Goal: Check status: Check status

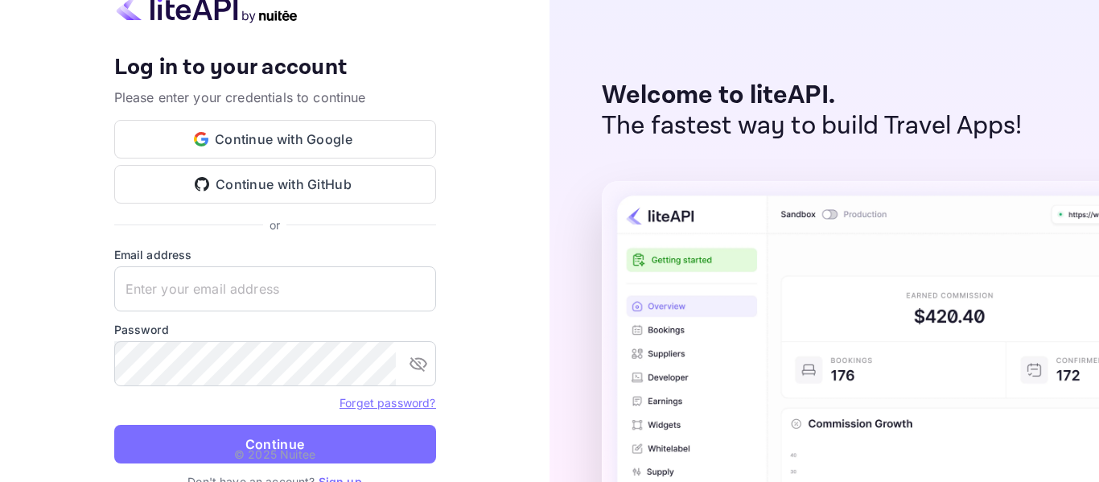
type input "[EMAIL_ADDRESS][DOMAIN_NAME]"
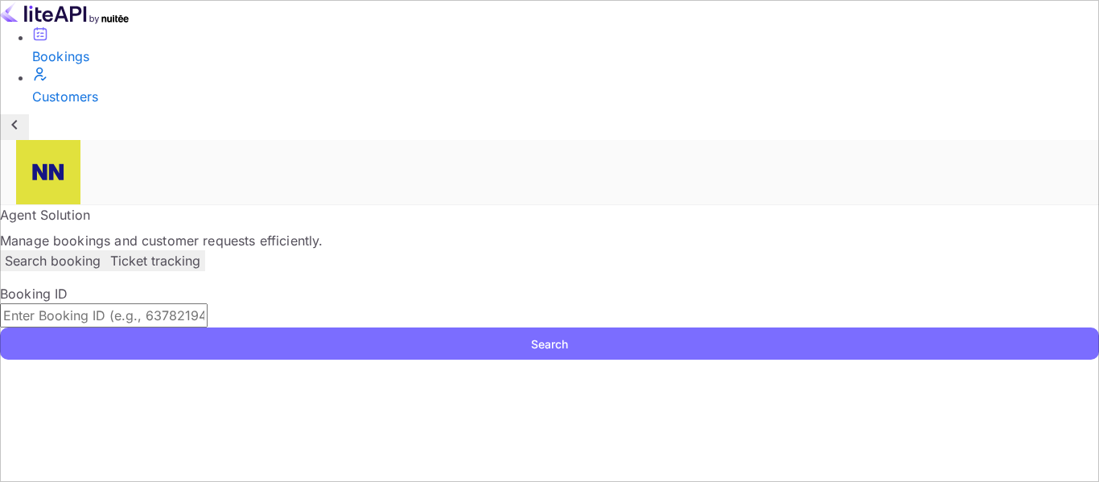
click at [208, 303] on input "text" at bounding box center [104, 315] width 208 height 24
paste input "-J-oaUzKk"
click at [284, 327] on button "Search" at bounding box center [549, 343] width 1099 height 32
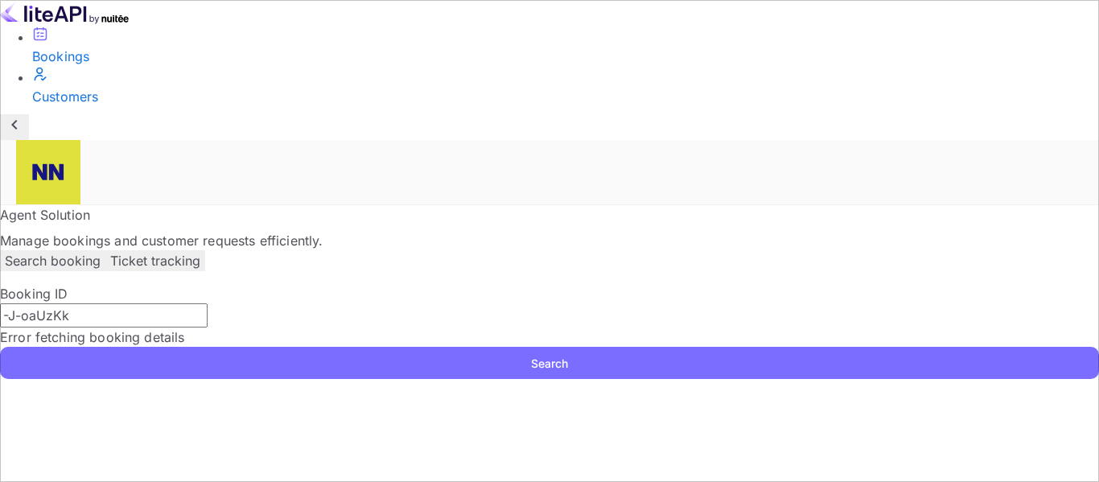
click at [208, 303] on input "-J-oaUzKk" at bounding box center [104, 315] width 208 height 24
click at [279, 347] on button "Search" at bounding box center [549, 363] width 1099 height 32
click at [208, 303] on input "-J-oaUzKk" at bounding box center [104, 315] width 208 height 24
click at [294, 347] on button "Search" at bounding box center [549, 363] width 1099 height 32
click at [208, 303] on input "-J-oaUzKk" at bounding box center [104, 315] width 208 height 24
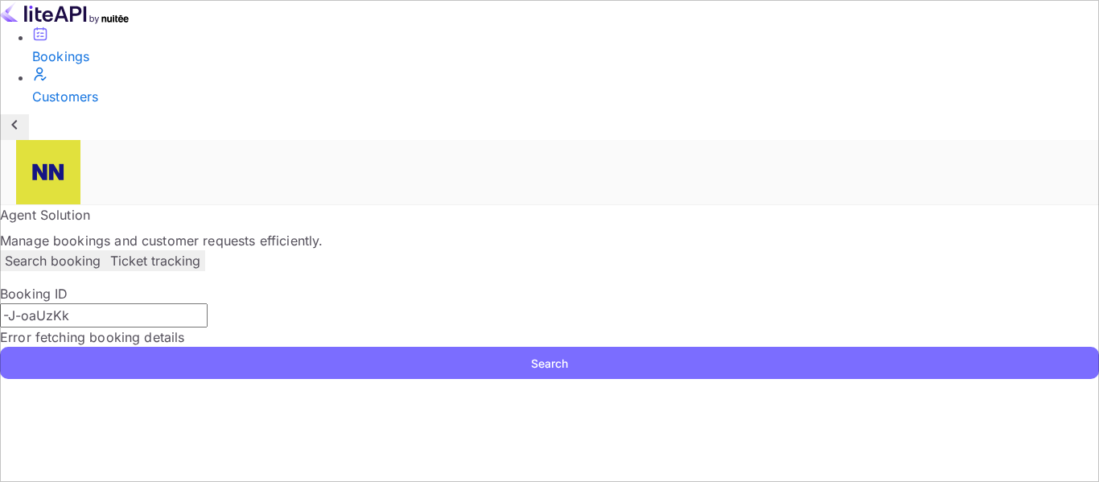
click at [208, 303] on input "-J-oaUzKk" at bounding box center [104, 315] width 208 height 24
paste input "8303865"
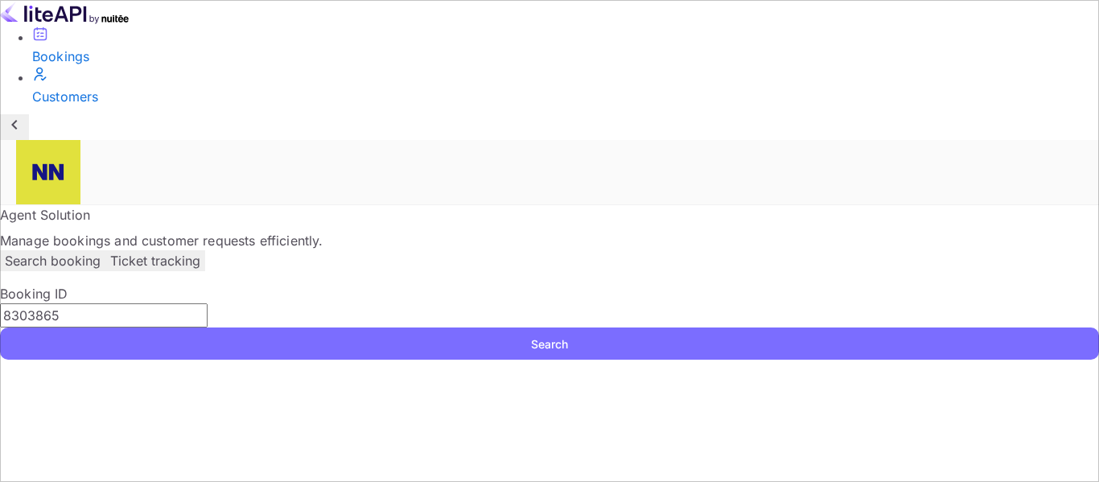
type input "8303865"
click at [290, 327] on button "Search" at bounding box center [549, 343] width 1099 height 32
